Goal: Information Seeking & Learning: Compare options

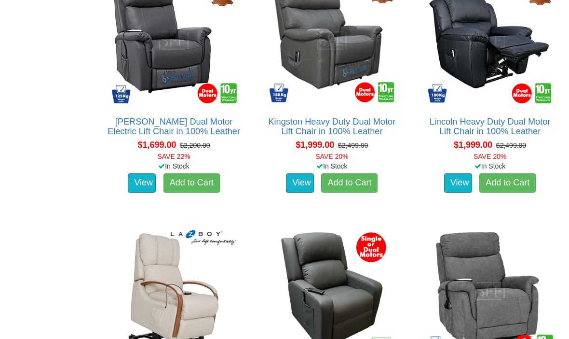
scroll to position [1164, 0]
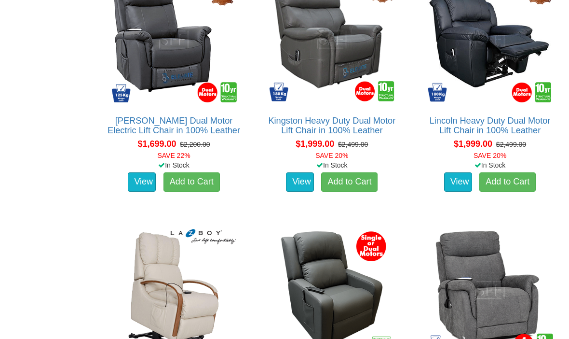
click at [352, 135] on link "Kingston Heavy Duty Dual Motor Lift Chair in 100% Leather" at bounding box center [331, 125] width 127 height 19
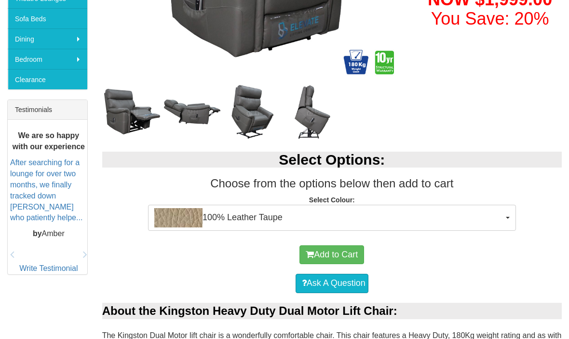
scroll to position [323, 0]
click at [505, 216] on button "100% Leather Taupe" at bounding box center [332, 217] width 368 height 26
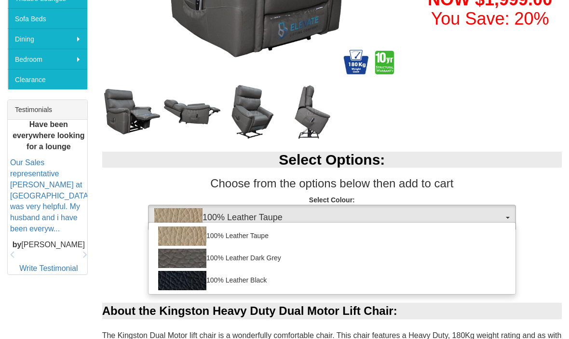
click at [540, 200] on div at bounding box center [284, 169] width 569 height 339
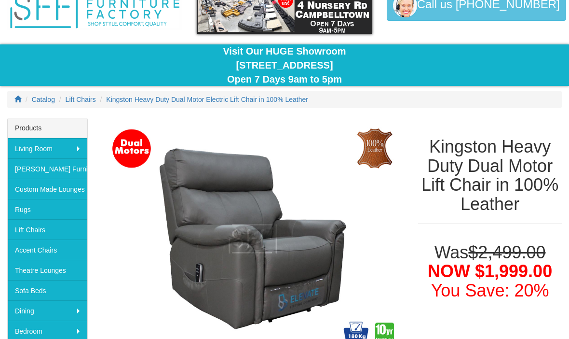
scroll to position [44, 0]
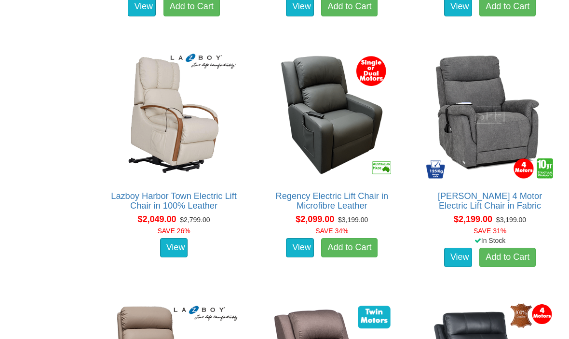
scroll to position [1339, 0]
click at [168, 203] on link "Lazboy Harbor Town Electric Lift Chair in 100% Leather" at bounding box center [173, 200] width 125 height 19
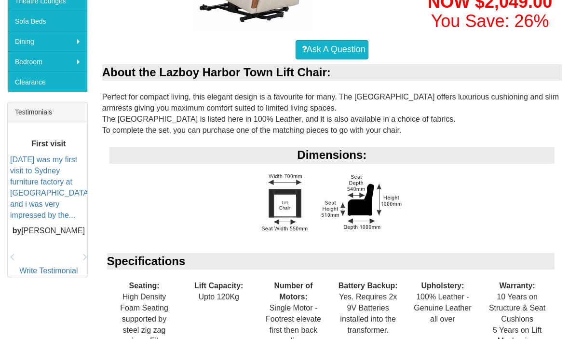
scroll to position [315, 0]
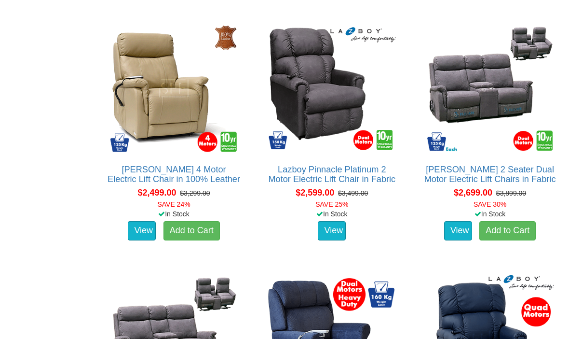
scroll to position [1873, 0]
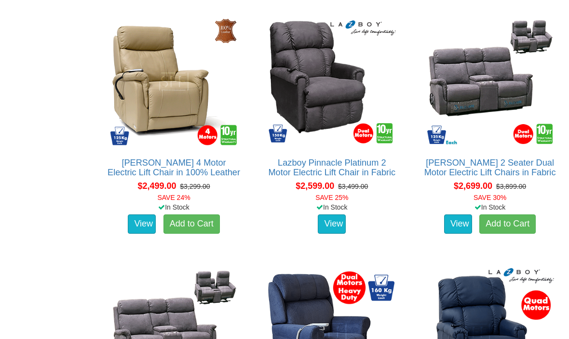
click at [343, 177] on link "Lazboy Pinnacle Platinum 2 Motor Electric Lift Chair in Fabric" at bounding box center [331, 167] width 127 height 19
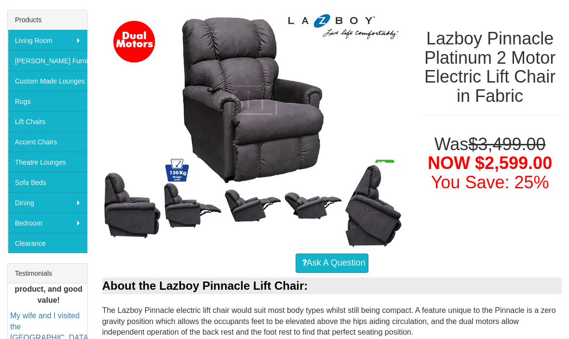
scroll to position [160, 0]
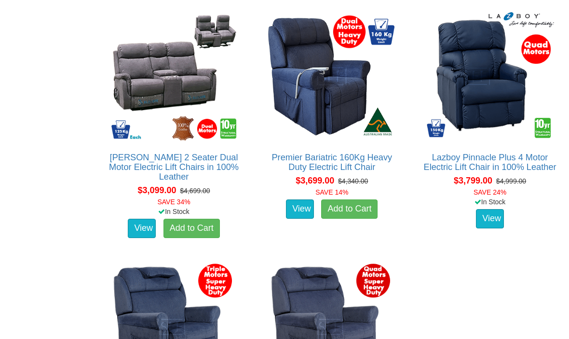
scroll to position [2127, 0]
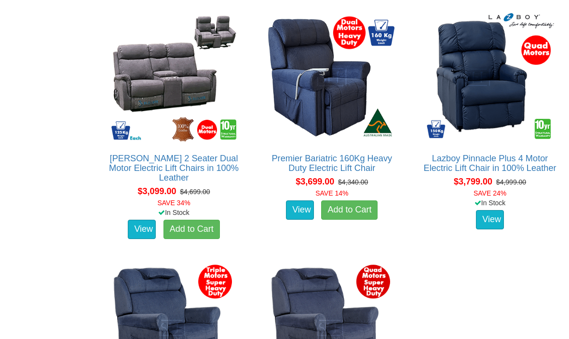
click at [531, 228] on div "View" at bounding box center [490, 219] width 148 height 24
click at [536, 207] on div "In Stock" at bounding box center [490, 203] width 148 height 10
click at [493, 229] on link "View" at bounding box center [490, 219] width 28 height 19
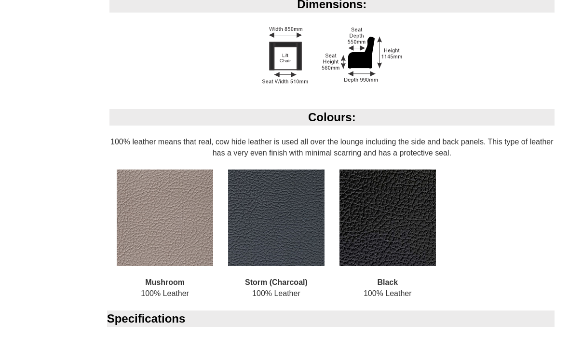
scroll to position [609, 0]
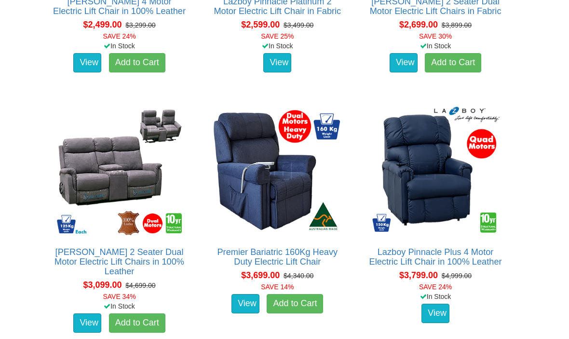
scroll to position [2059, 0]
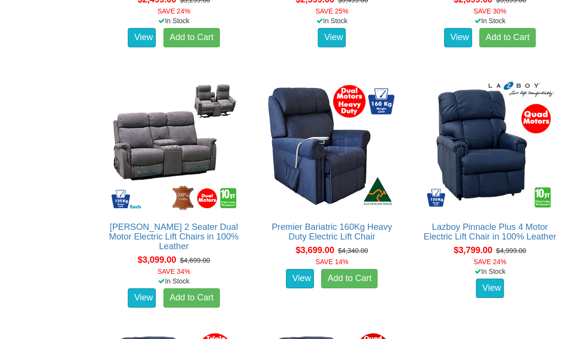
click at [463, 173] on img at bounding box center [489, 145] width 133 height 133
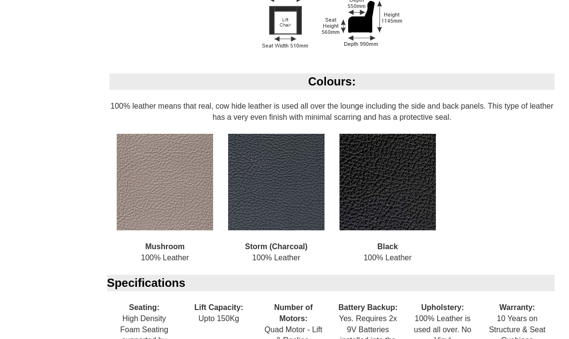
scroll to position [623, 0]
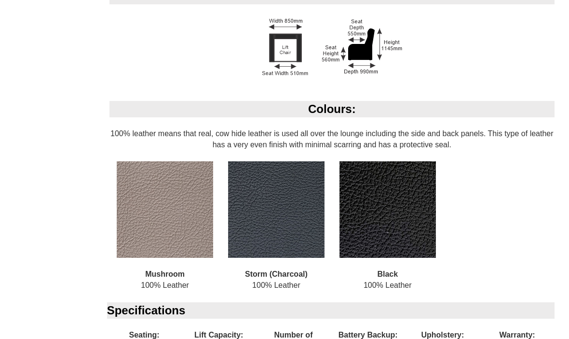
click at [45, 175] on div "Lazboy Pinnacle Plus 4 Motor Electric Lift Chair in 100% Leather Was $4,999.00 …" at bounding box center [284, 89] width 569 height 1086
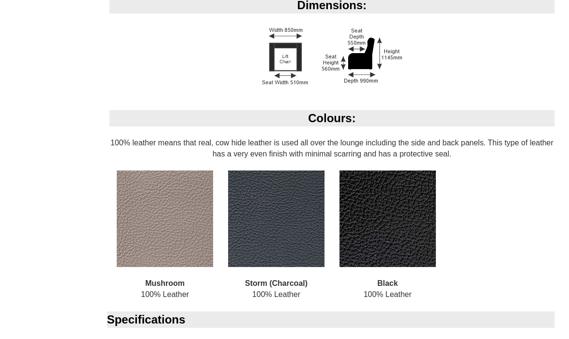
scroll to position [614, 0]
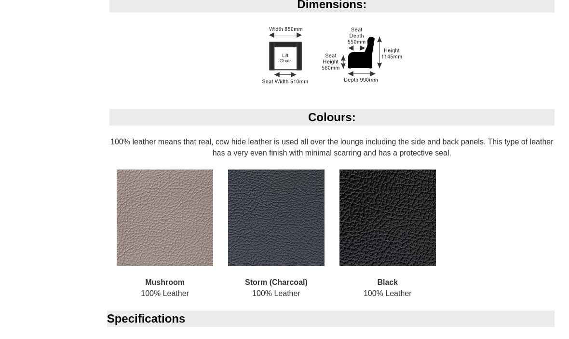
click at [253, 222] on img at bounding box center [276, 218] width 96 height 96
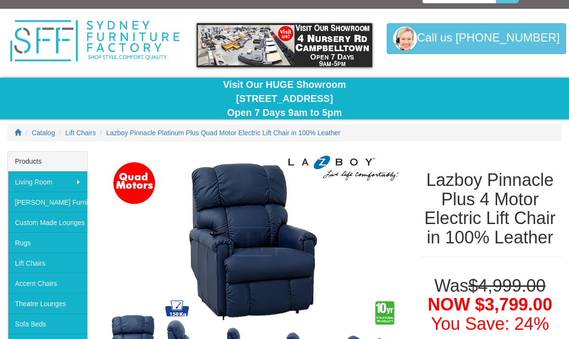
scroll to position [0, 0]
